Goal: Use online tool/utility: Utilize a website feature to perform a specific function

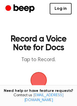
click at [67, 11] on link "Log in" at bounding box center [61, 8] width 22 height 11
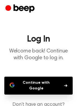
click at [51, 84] on button "Continue with Google" at bounding box center [38, 85] width 68 height 18
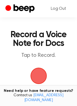
scroll to position [5, 0]
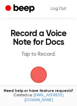
click at [39, 77] on span "button" at bounding box center [38, 74] width 15 height 15
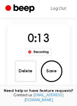
scroll to position [41, 0]
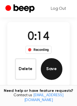
click at [48, 71] on button "Save" at bounding box center [52, 69] width 22 height 22
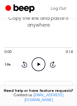
click at [42, 65] on icon "Play Audio" at bounding box center [39, 64] width 14 height 14
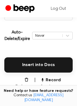
scroll to position [115, 0]
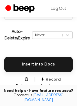
click at [58, 81] on button "Record Again" at bounding box center [56, 82] width 32 height 13
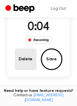
click at [22, 60] on button "Delete" at bounding box center [26, 59] width 22 height 22
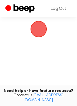
scroll to position [29, 0]
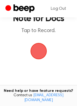
drag, startPoint x: 77, startPoint y: 45, endPoint x: 75, endPoint y: 67, distance: 21.4
click at [75, 67] on main "Record a Voice Note for Docs Tap to Record. Tired of copying and pasting? Use t…" at bounding box center [38, 60] width 77 height 178
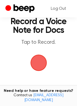
scroll to position [16, 0]
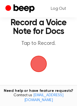
click at [37, 63] on span "button" at bounding box center [38, 63] width 15 height 15
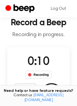
click at [54, 87] on button "Save" at bounding box center [52, 94] width 22 height 22
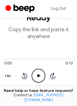
scroll to position [35, 0]
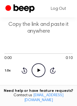
click at [43, 76] on icon "Play Audio" at bounding box center [39, 70] width 14 height 14
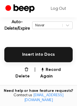
scroll to position [127, 0]
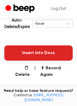
click at [43, 55] on button "Insert into Docs" at bounding box center [38, 52] width 68 height 15
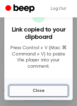
click at [39, 90] on button "Close" at bounding box center [39, 90] width 60 height 12
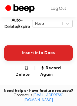
click at [42, 55] on button "Insert into Docs" at bounding box center [38, 52] width 68 height 15
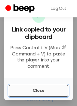
click at [42, 93] on button "Close" at bounding box center [39, 90] width 60 height 12
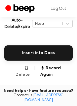
click at [22, 68] on button "Delete" at bounding box center [20, 71] width 19 height 13
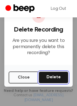
click at [45, 78] on button "Delete" at bounding box center [54, 77] width 30 height 12
